Goal: Navigation & Orientation: Find specific page/section

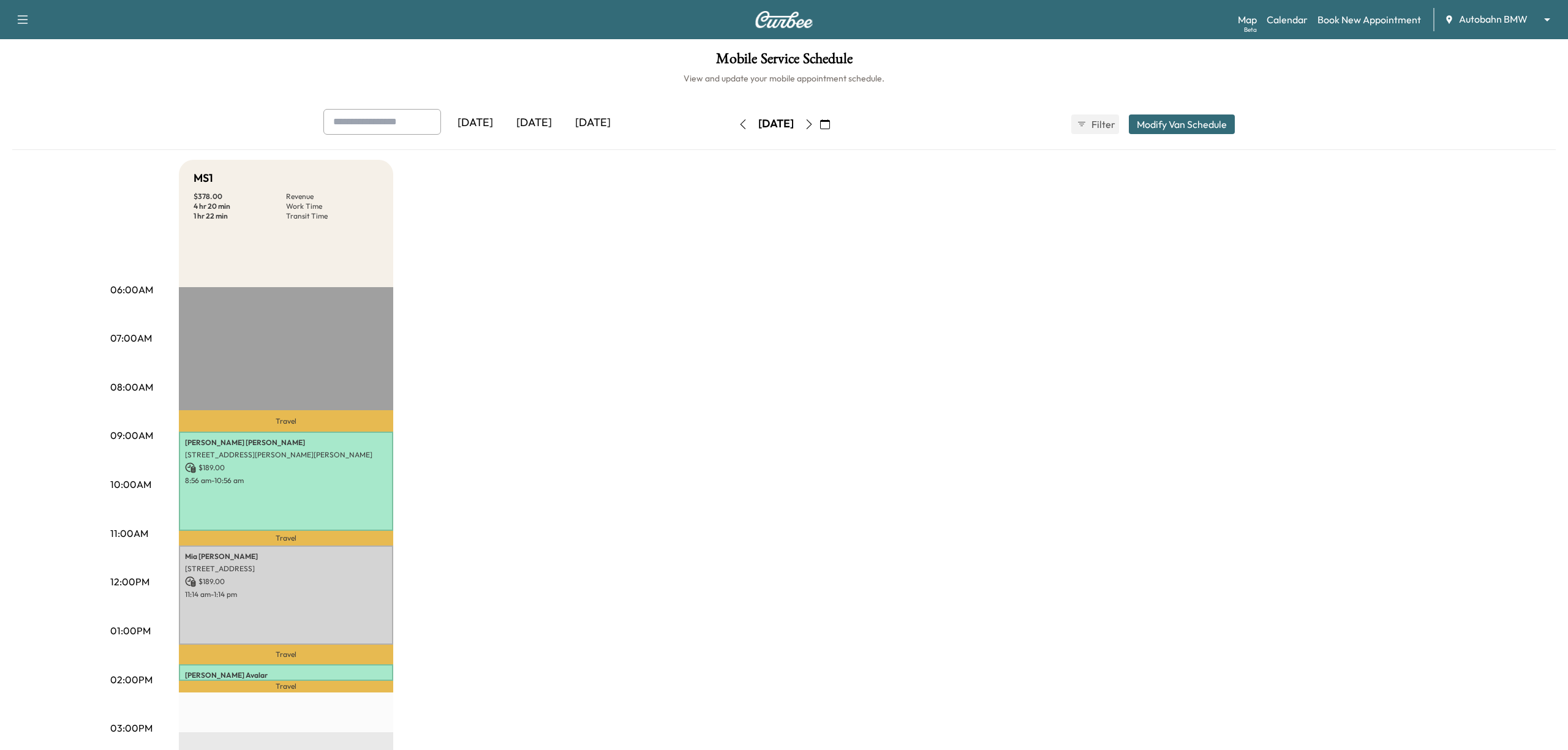
click at [1515, 22] on body "Support Log Out Map Beta Calendar Book New Appointment Autobahn BMW ******** ​ …" at bounding box center [784, 375] width 1568 height 750
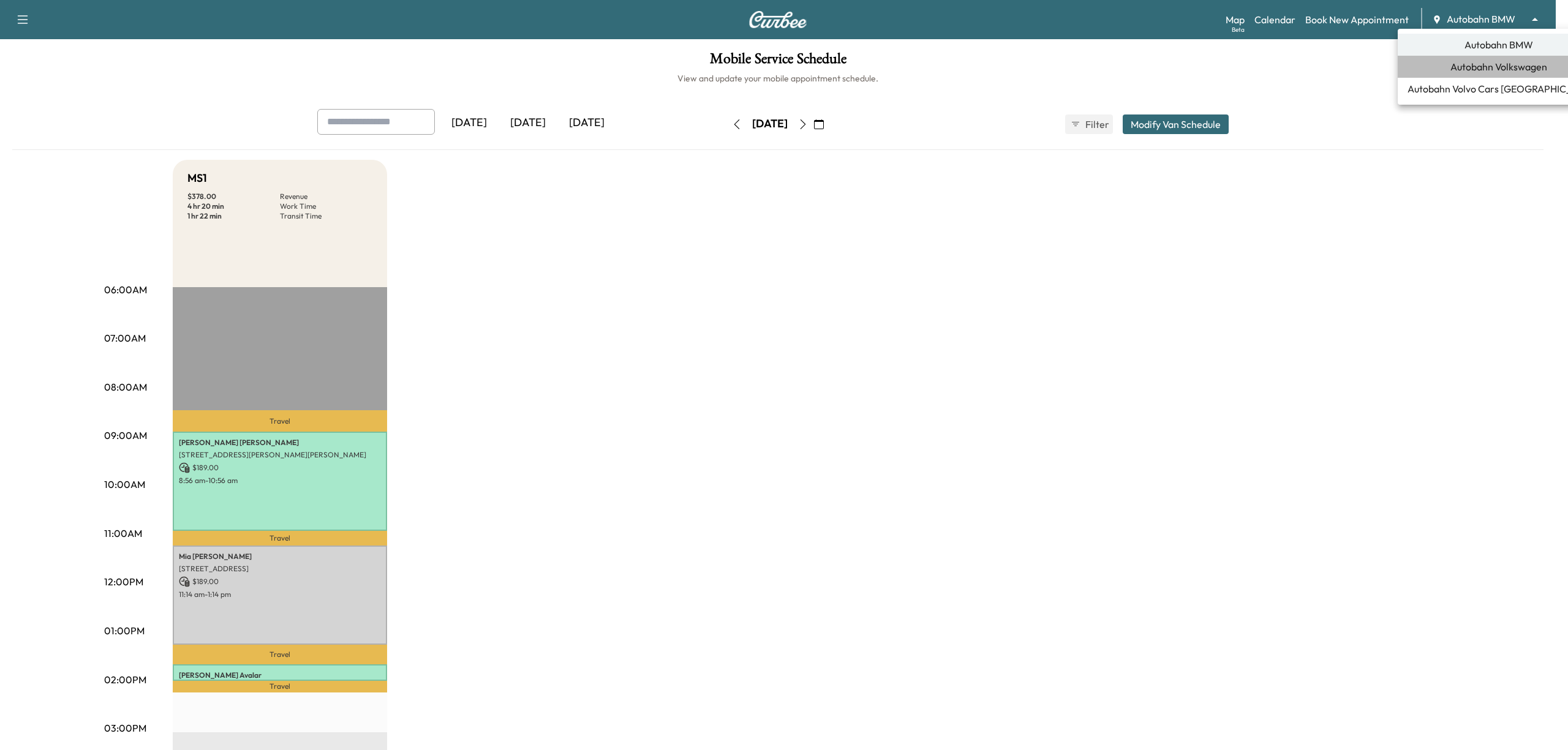
click at [1495, 67] on span "Autobahn Volkswagen" at bounding box center [1498, 67] width 97 height 15
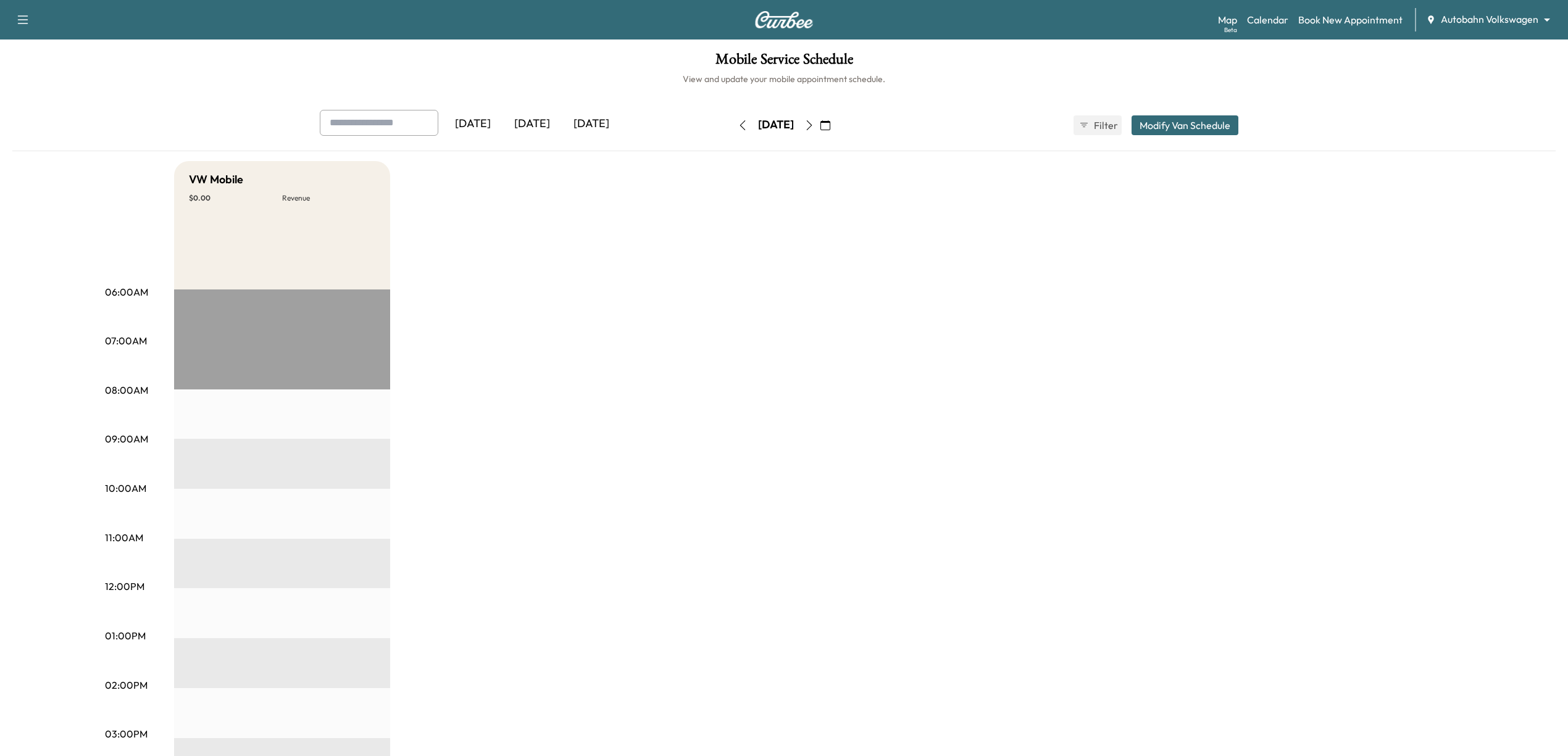
click at [814, 128] on icon "button" at bounding box center [809, 125] width 10 height 10
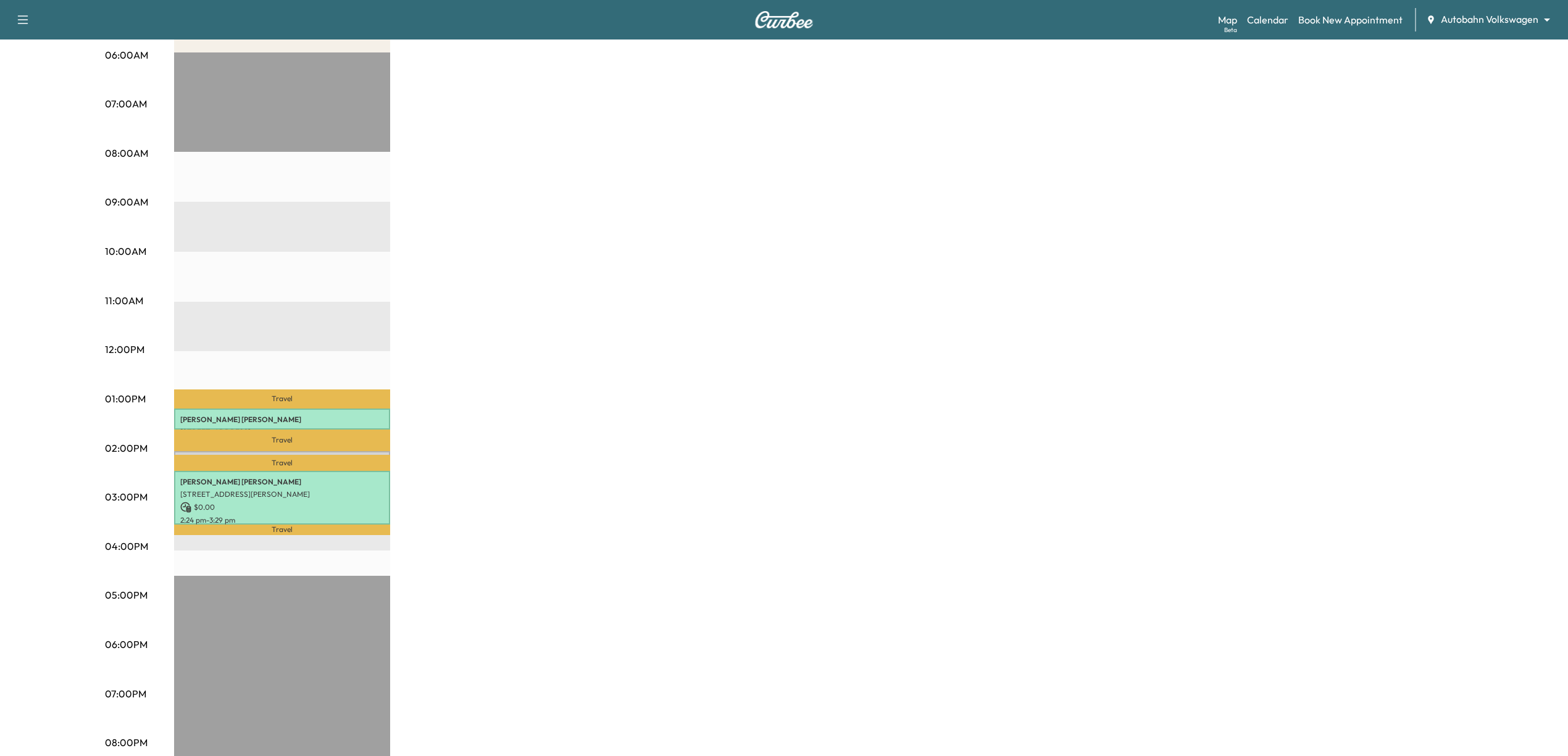
scroll to position [247, 0]
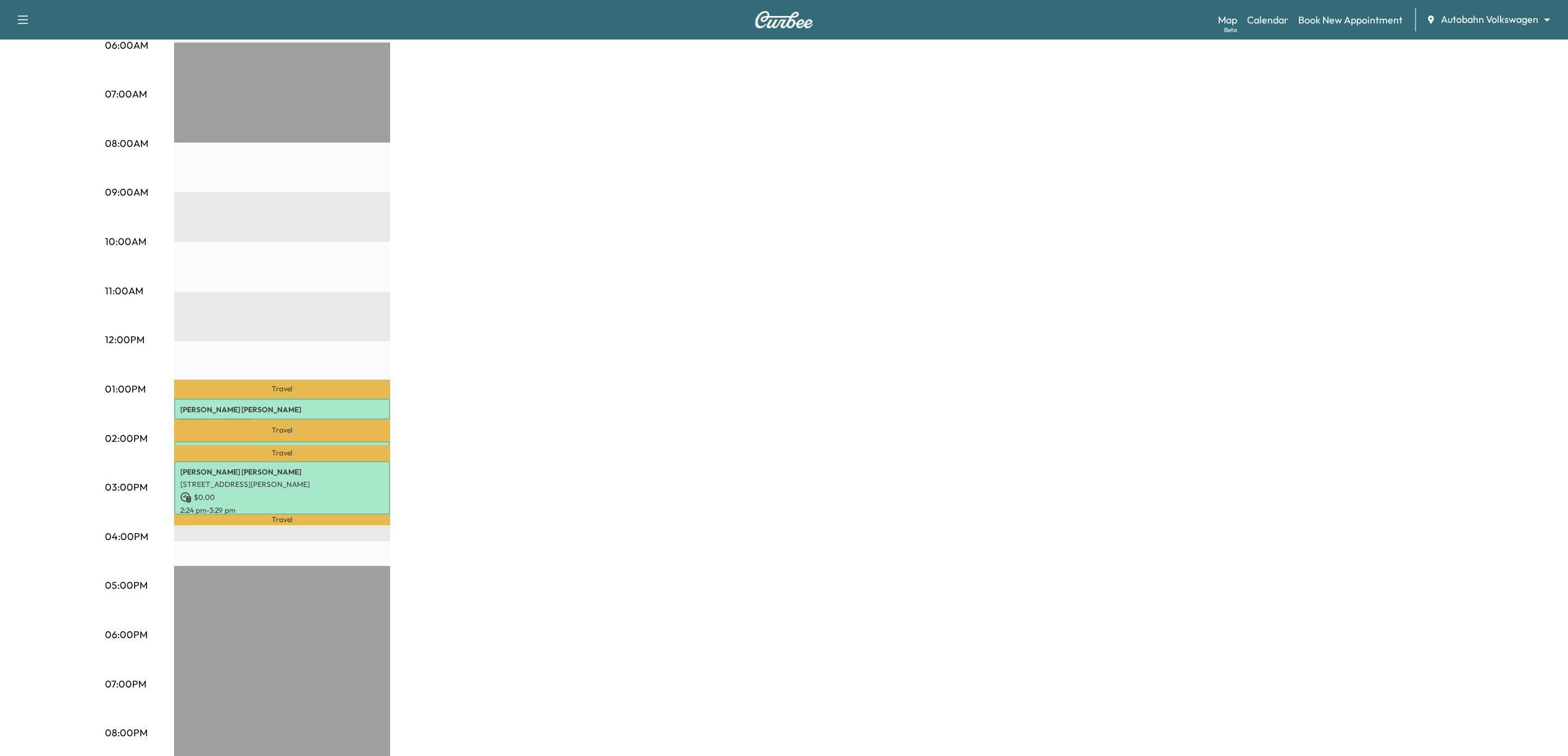
click at [596, 255] on div "VW Mobile $ 0.00 Revenue 1 hr 35 min Work Time 1 hr 20 min Transit Time Travel …" at bounding box center [819, 376] width 1289 height 926
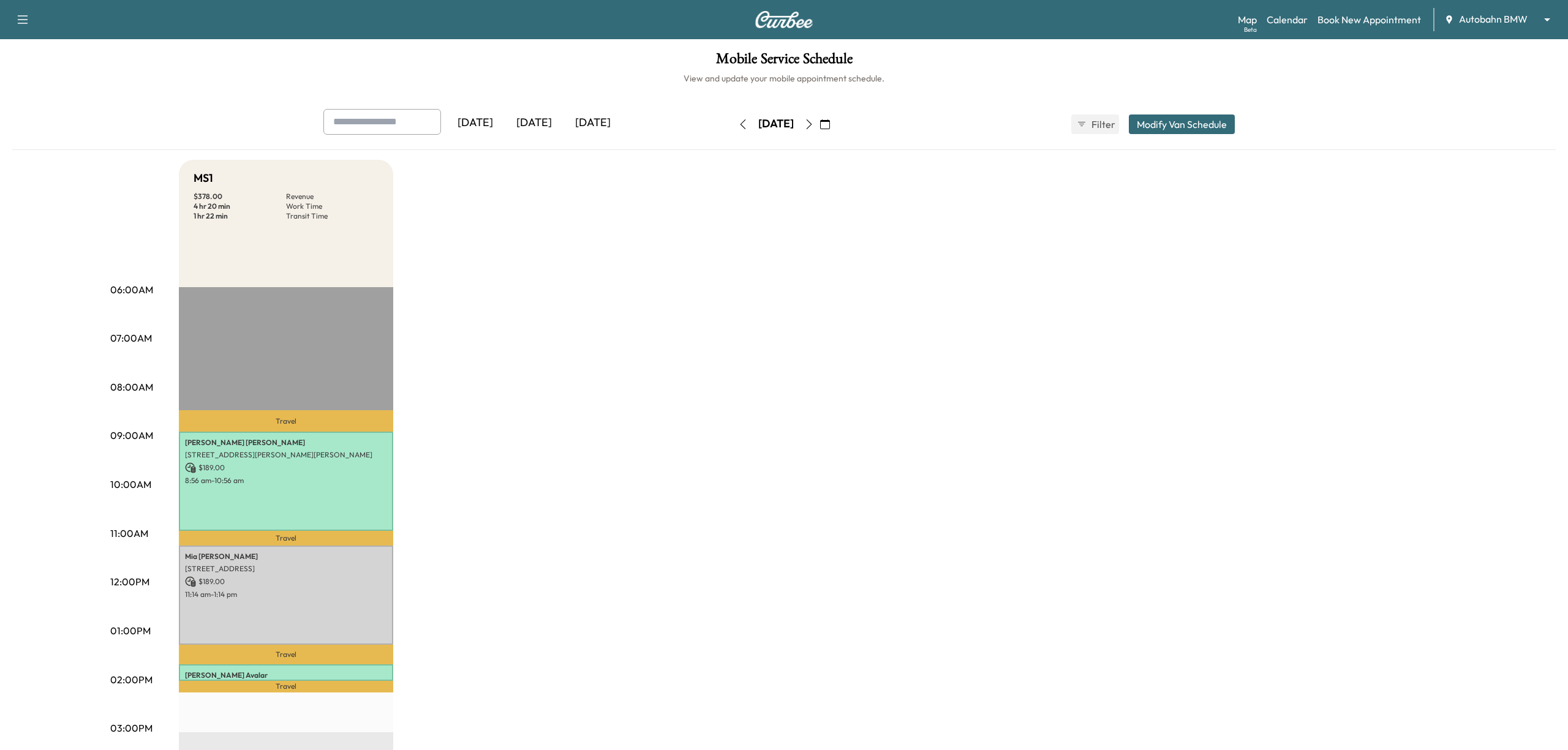
click at [1475, 25] on body "Support Log Out Map Beta Calendar Book New Appointment Autobahn BMW ******** ​ …" at bounding box center [784, 375] width 1568 height 750
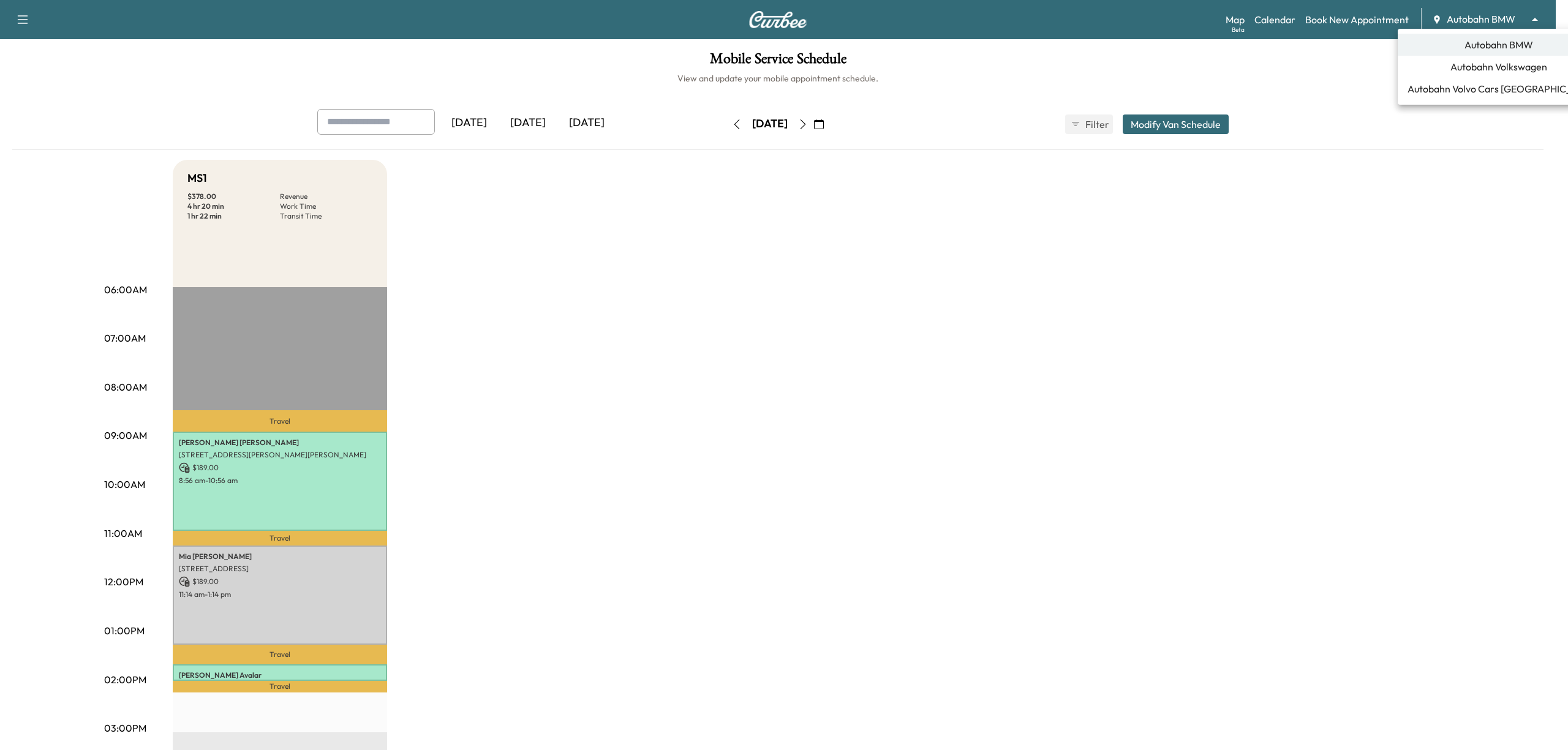
drag, startPoint x: 857, startPoint y: 366, endPoint x: 829, endPoint y: 210, distance: 158.5
click at [857, 366] on div at bounding box center [784, 375] width 1568 height 750
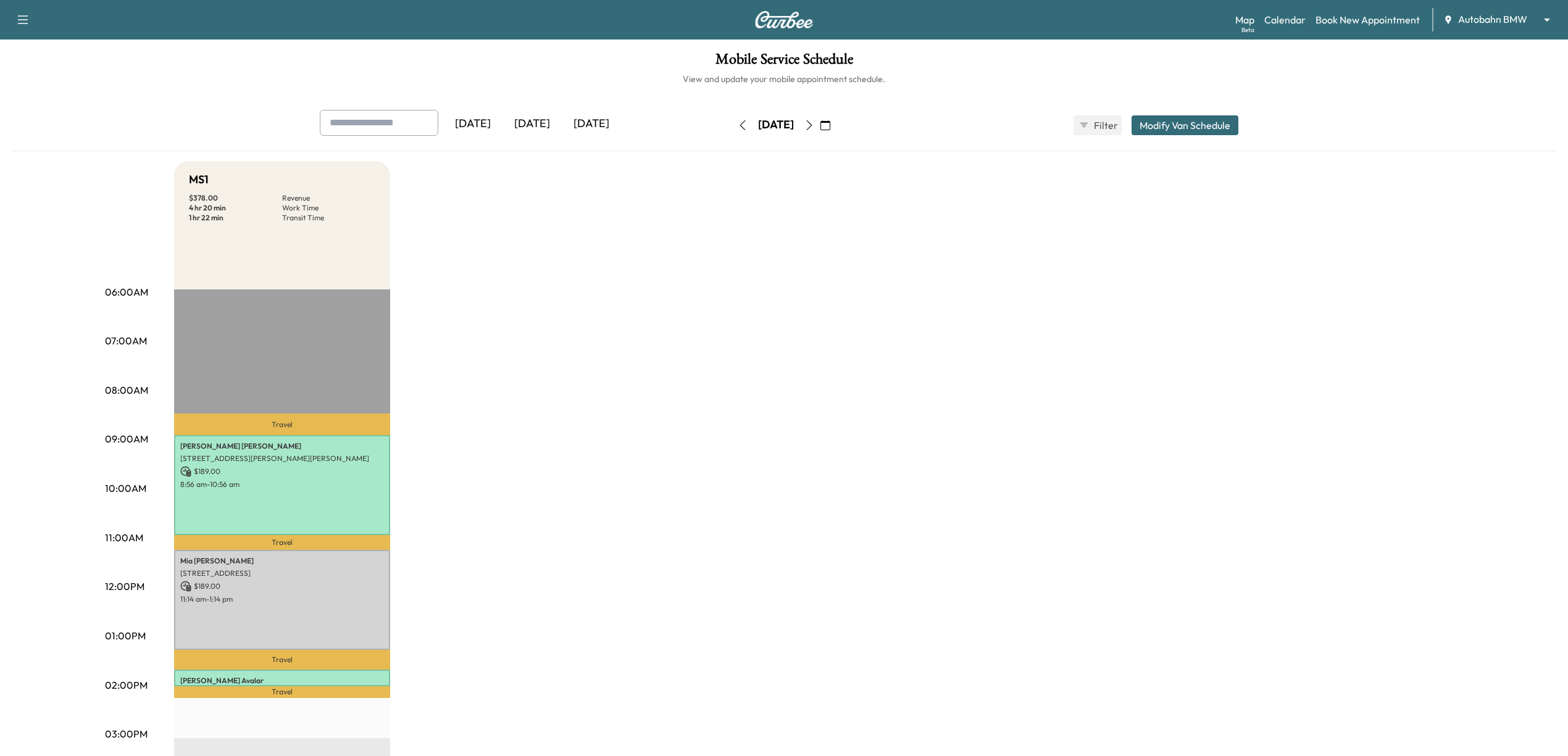
click at [819, 131] on button "button" at bounding box center [809, 125] width 21 height 20
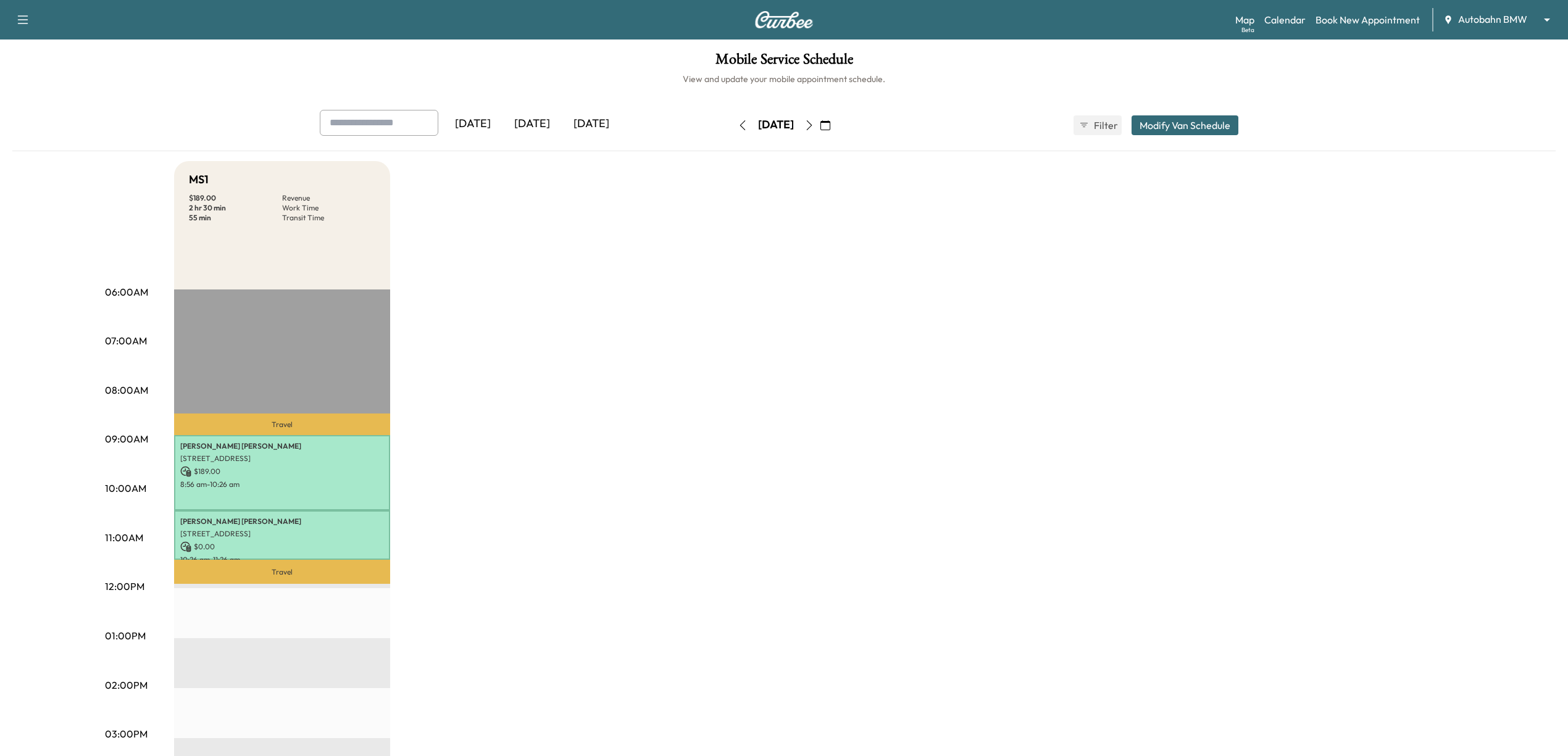
click at [899, 417] on div "MS1 $ 189.00 Revenue 2 hr 30 min Work Time 55 min Transit Time Travel Kelly Alv…" at bounding box center [819, 623] width 1289 height 926
click at [1477, 23] on body "Support Log Out Map Beta Calendar Book New Appointment Autobahn BMW ******** ​ …" at bounding box center [784, 378] width 1568 height 756
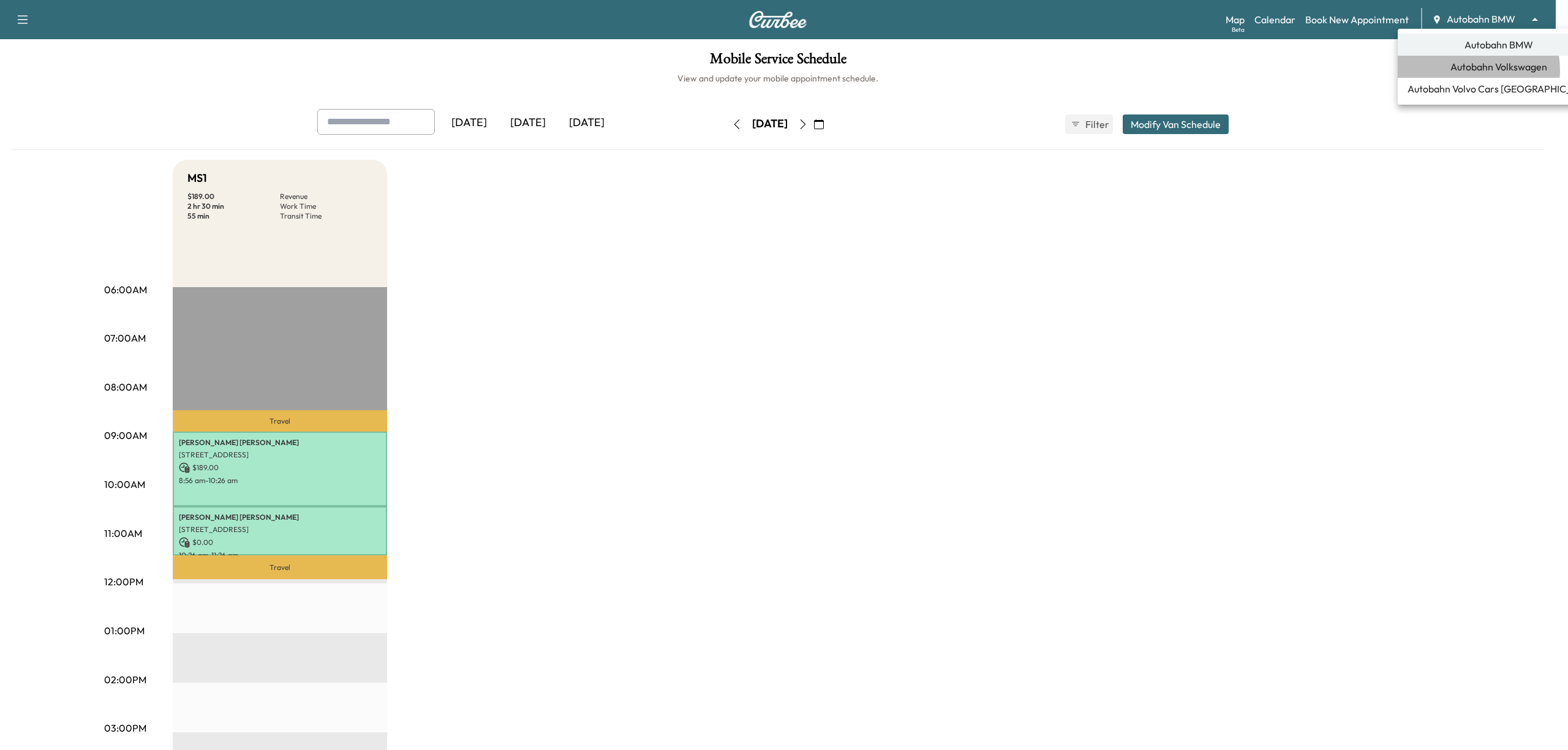
click at [1473, 70] on span "Autobahn Volkswagen" at bounding box center [1498, 67] width 97 height 15
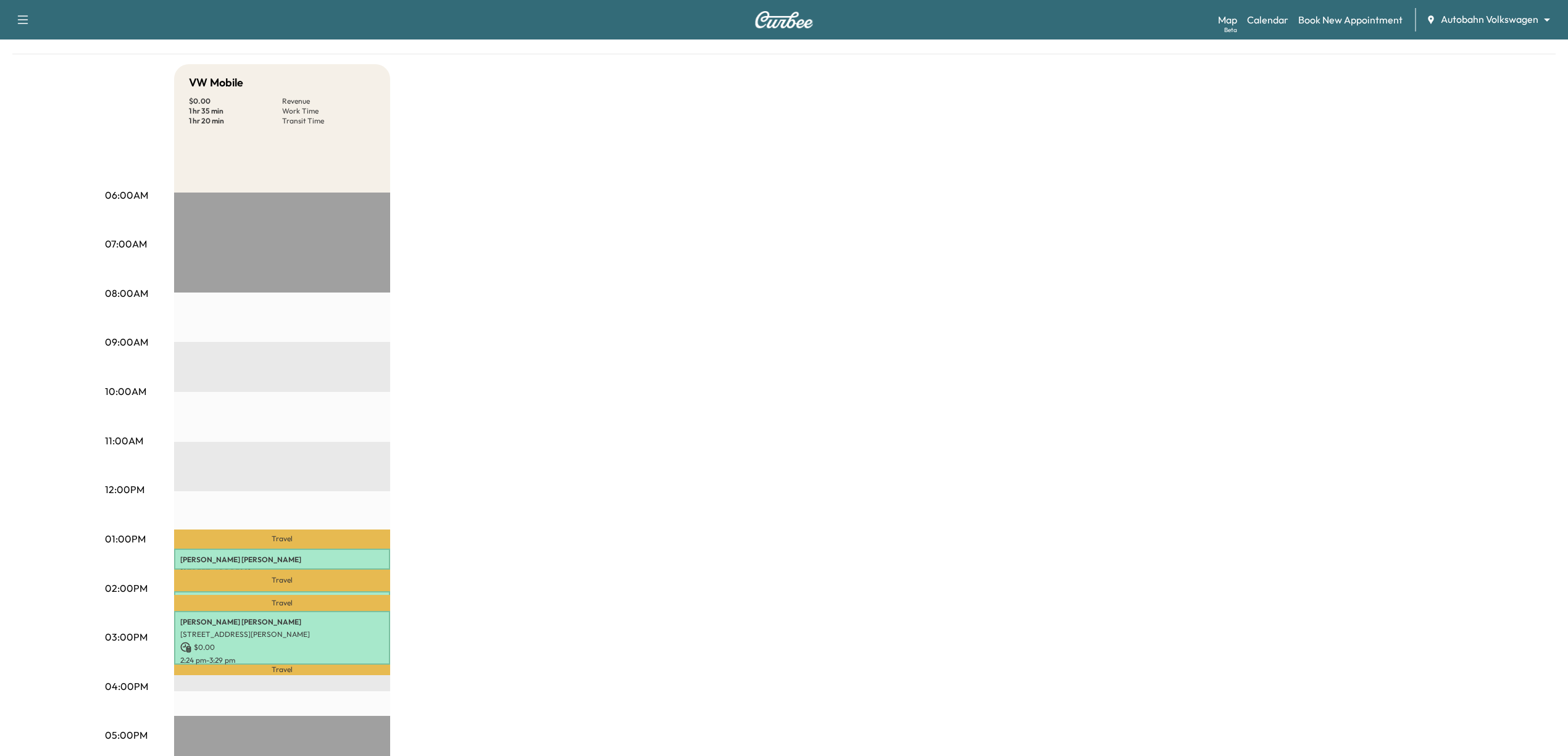
scroll to position [247, 0]
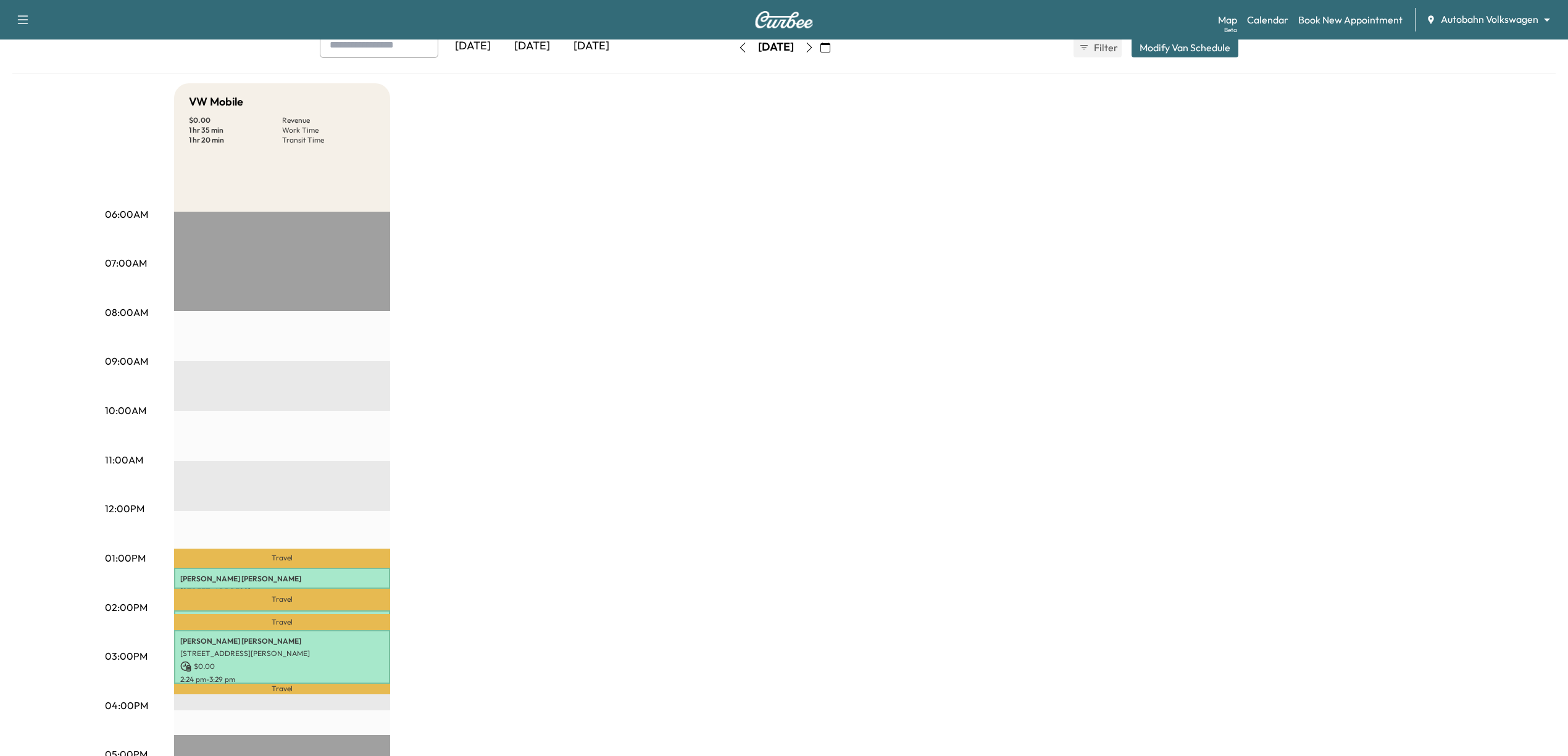
scroll to position [82, 0]
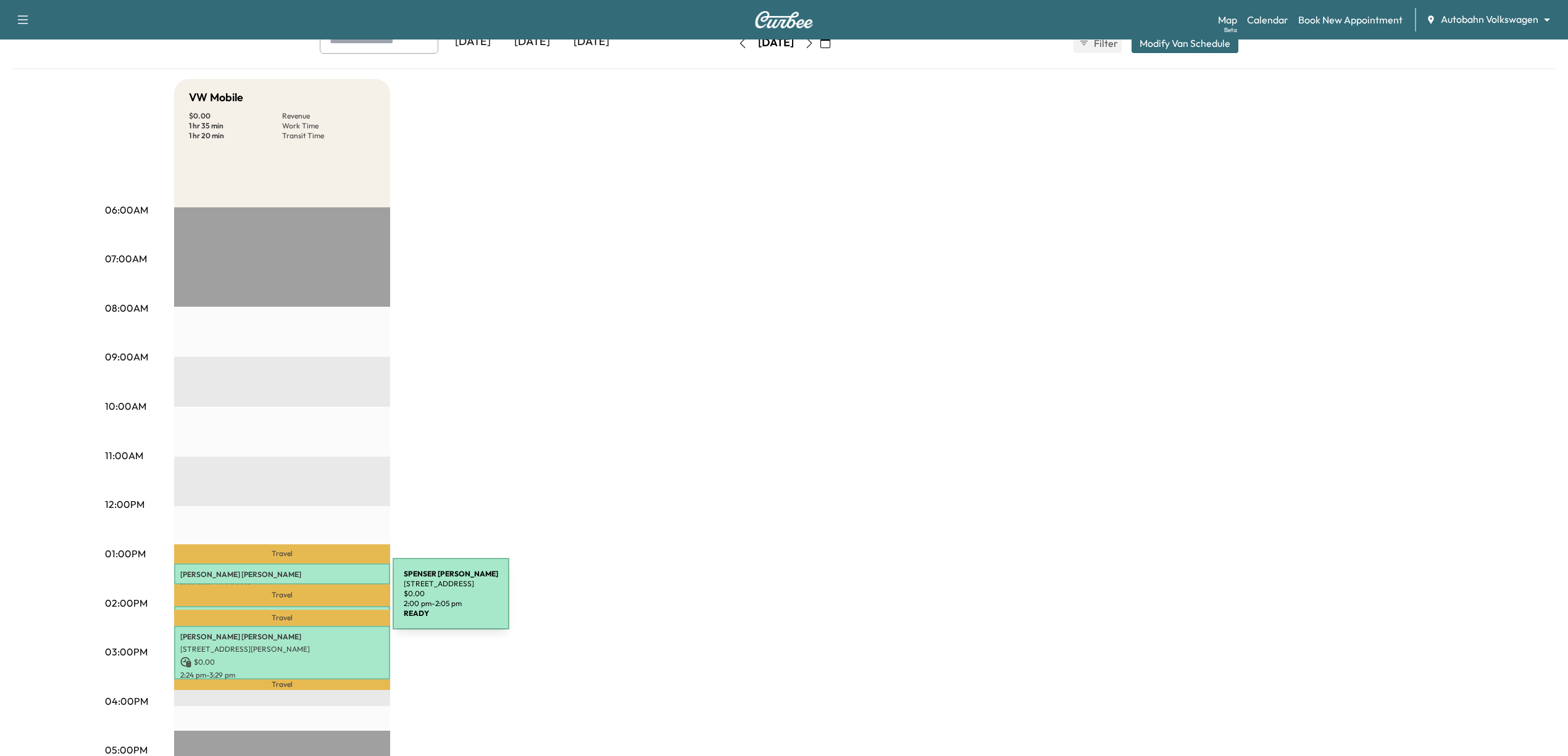
click at [300, 606] on div "[PERSON_NAME] [GEOGRAPHIC_DATA][STREET_ADDRESS][GEOGRAPHIC_DATA] $ 0.00 2:00 pm…" at bounding box center [282, 612] width 216 height 12
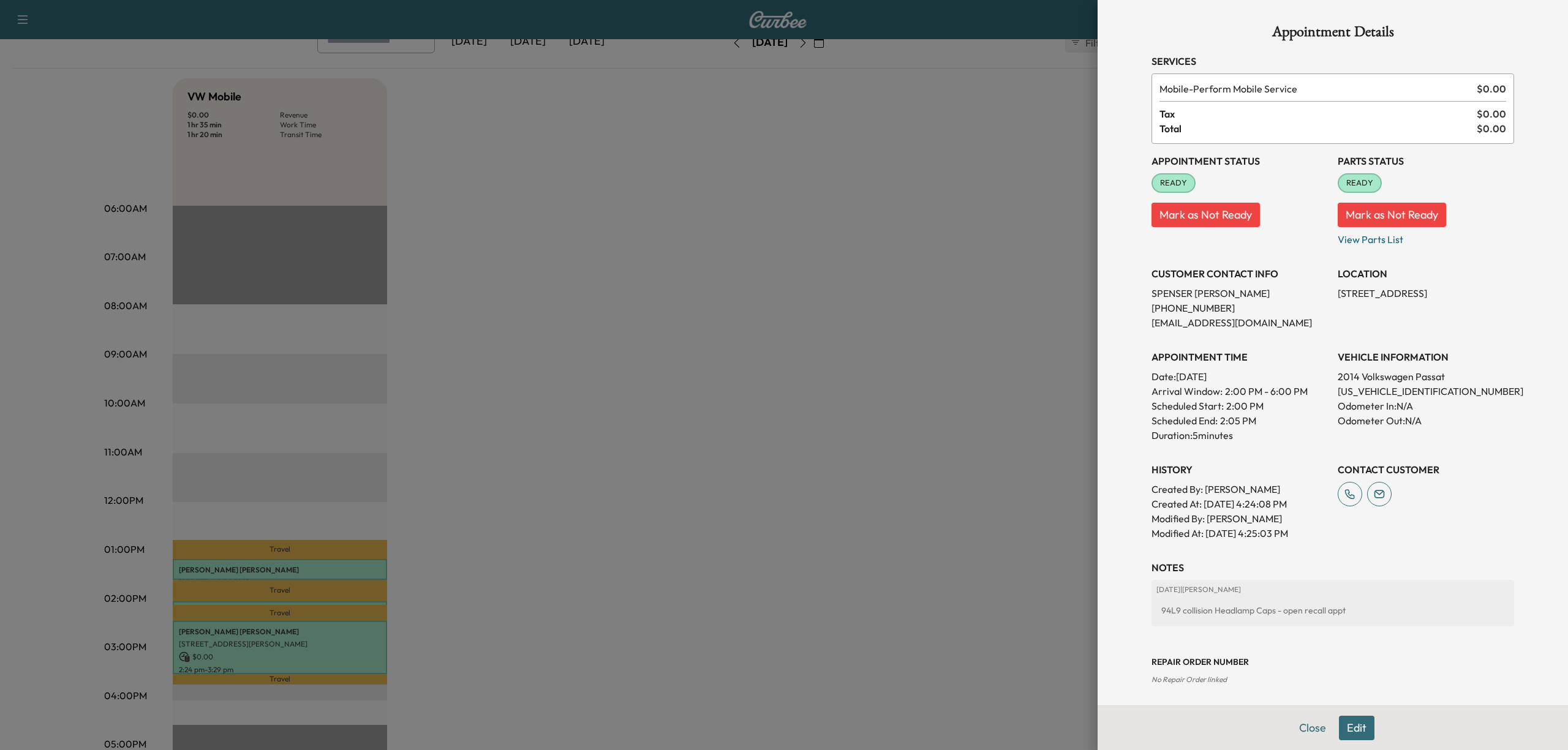
click at [860, 418] on div at bounding box center [784, 375] width 1568 height 750
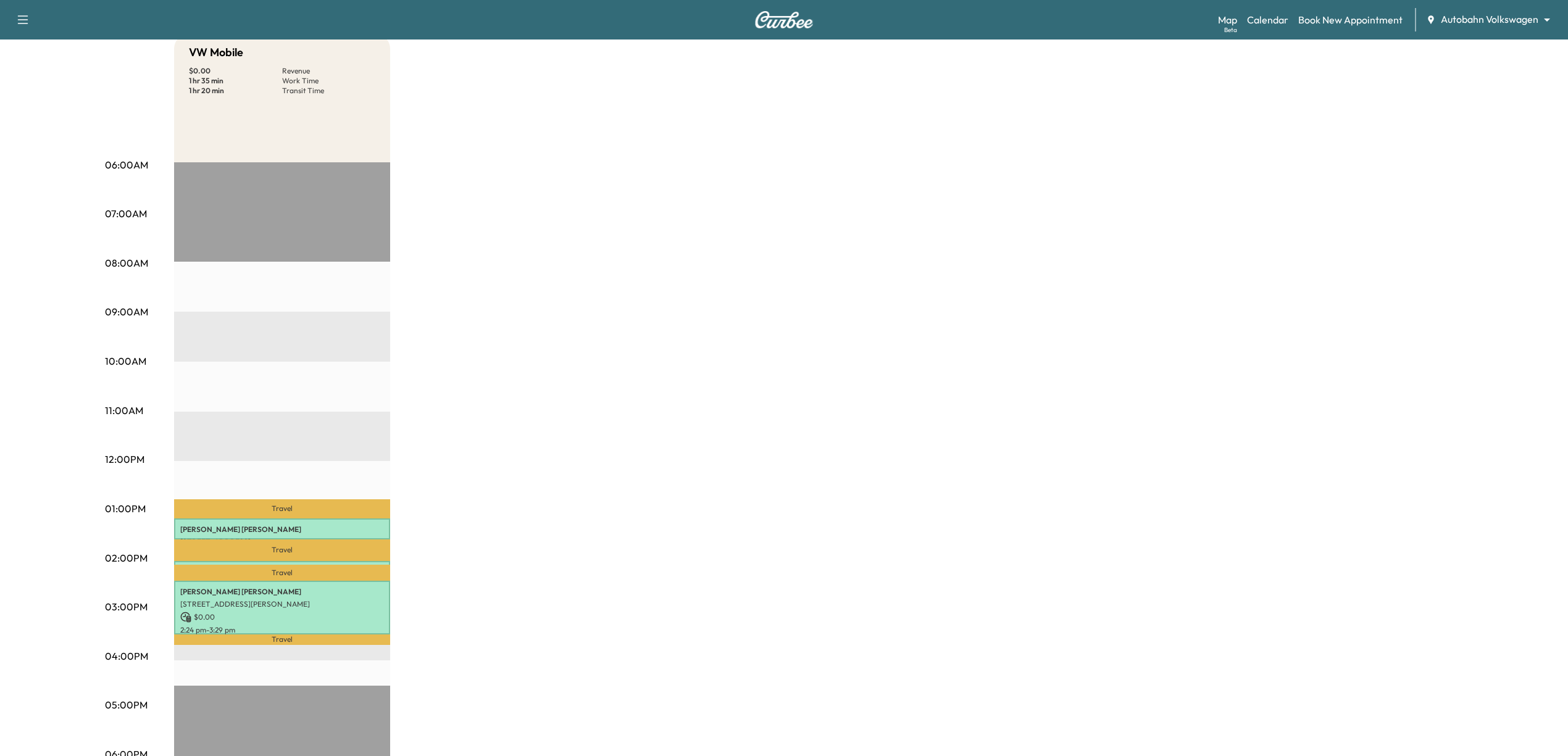
scroll to position [0, 0]
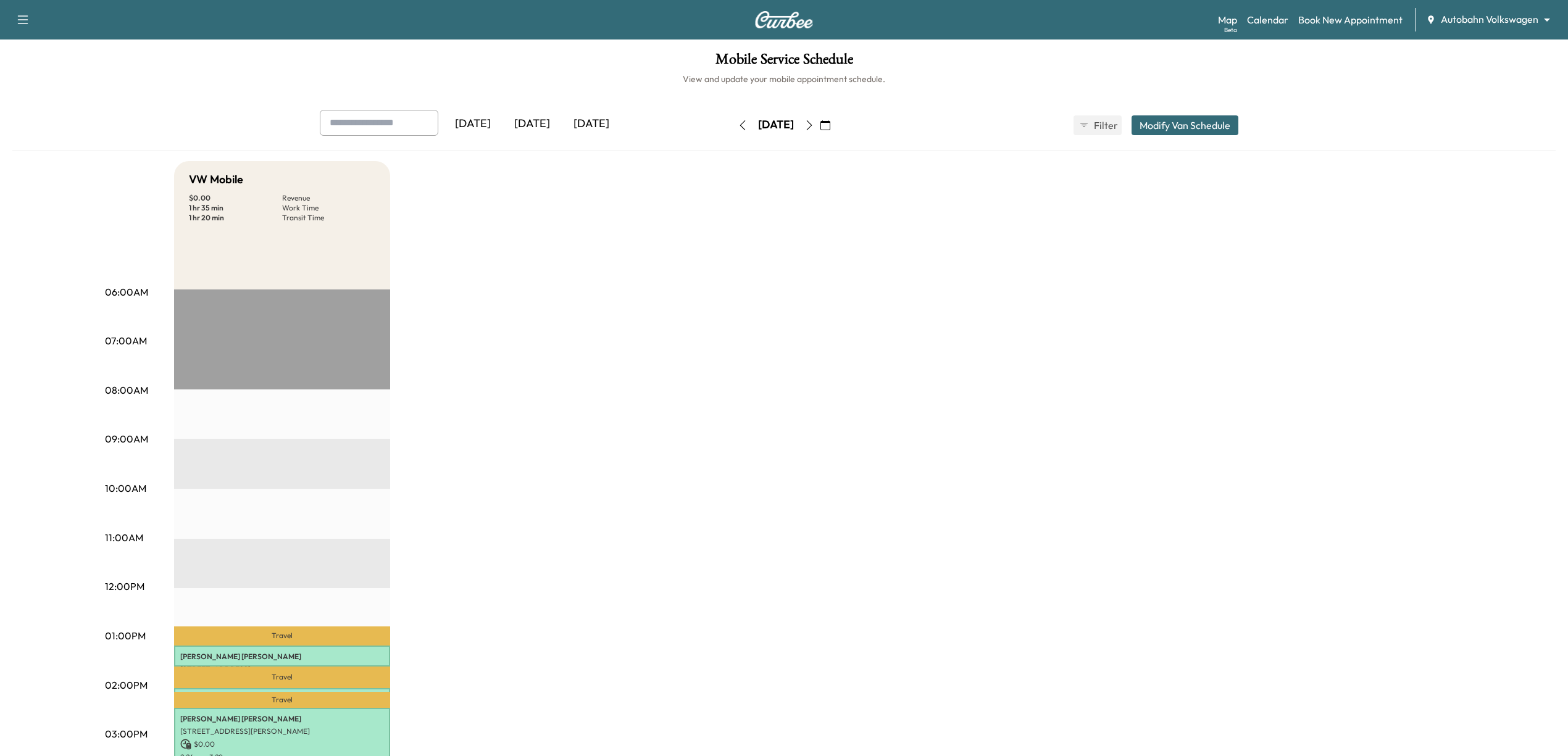
click at [819, 117] on button "button" at bounding box center [809, 125] width 21 height 20
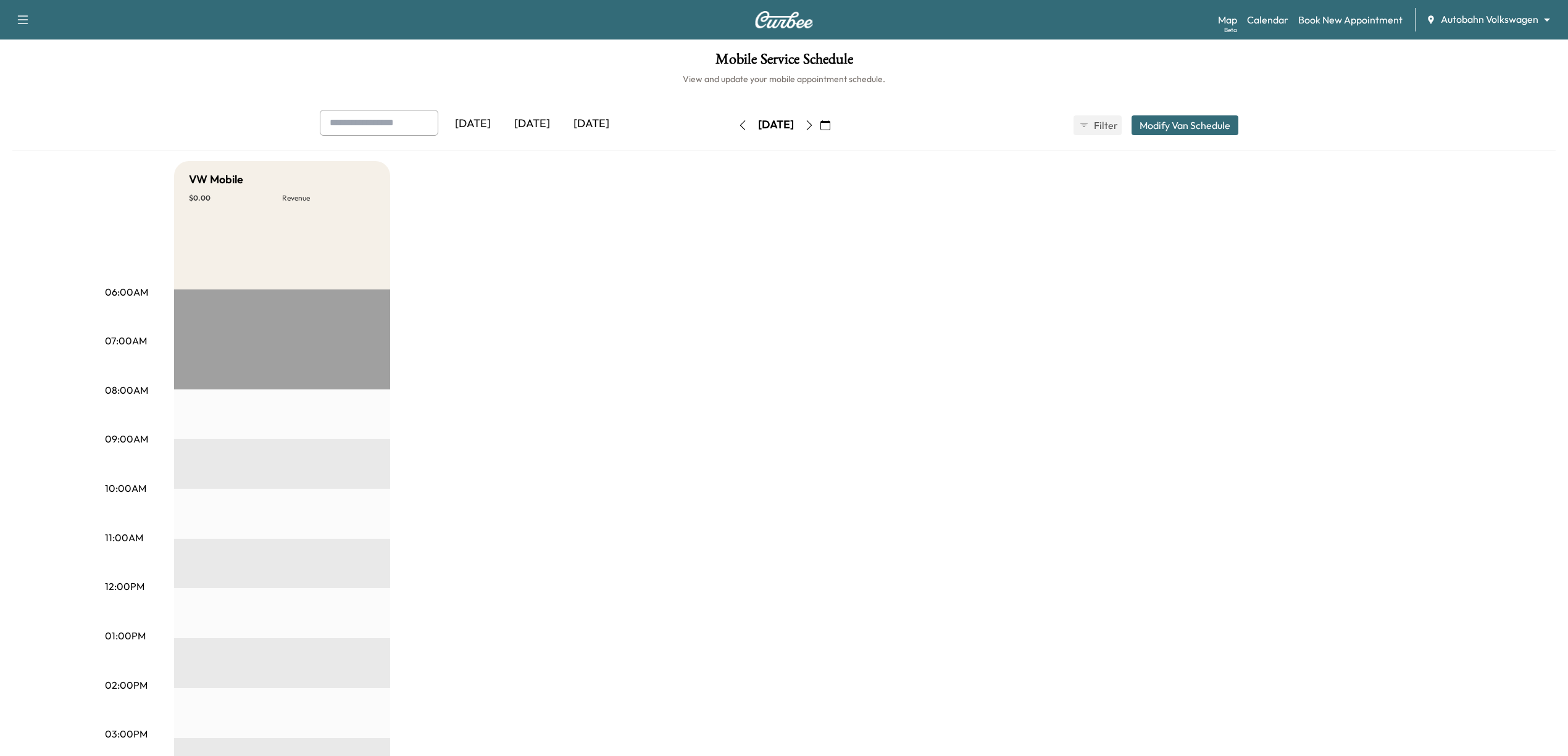
click at [737, 121] on icon "button" at bounding box center [742, 125] width 10 height 10
